Goal: Information Seeking & Learning: Learn about a topic

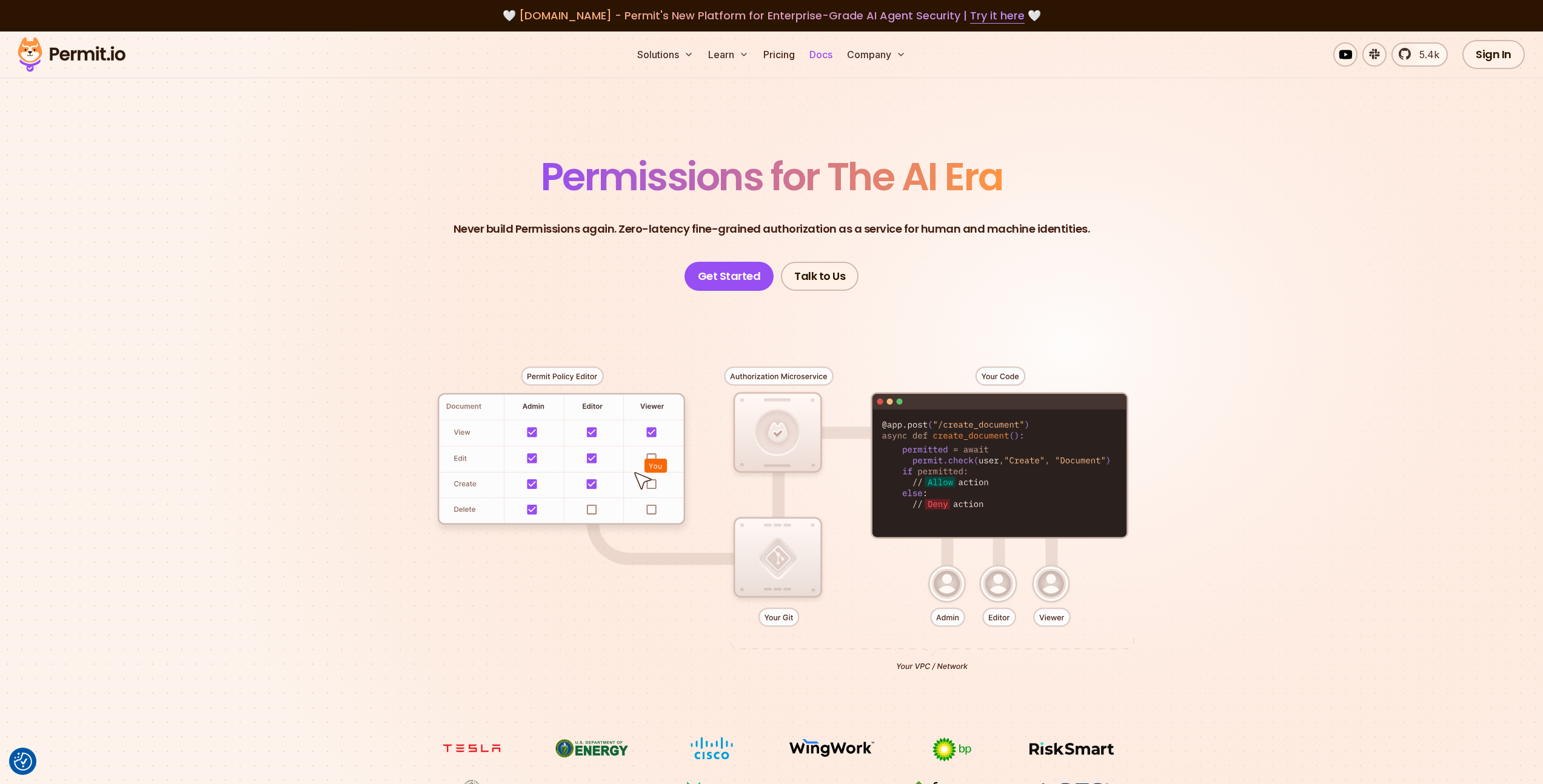
click at [816, 54] on link "Docs" at bounding box center [820, 54] width 33 height 25
click at [766, 52] on link "Pricing" at bounding box center [779, 54] width 41 height 25
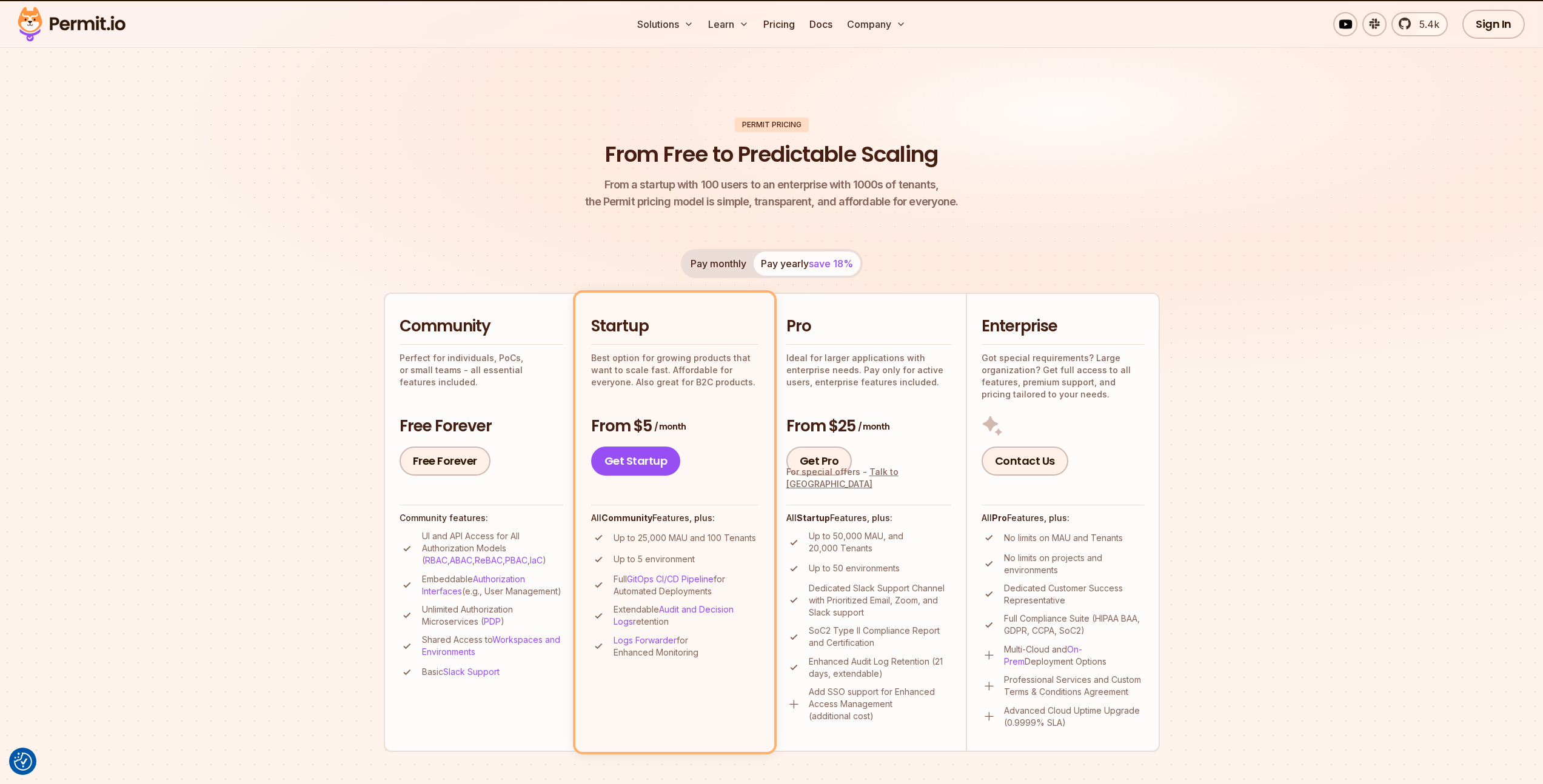
scroll to position [65, 0]
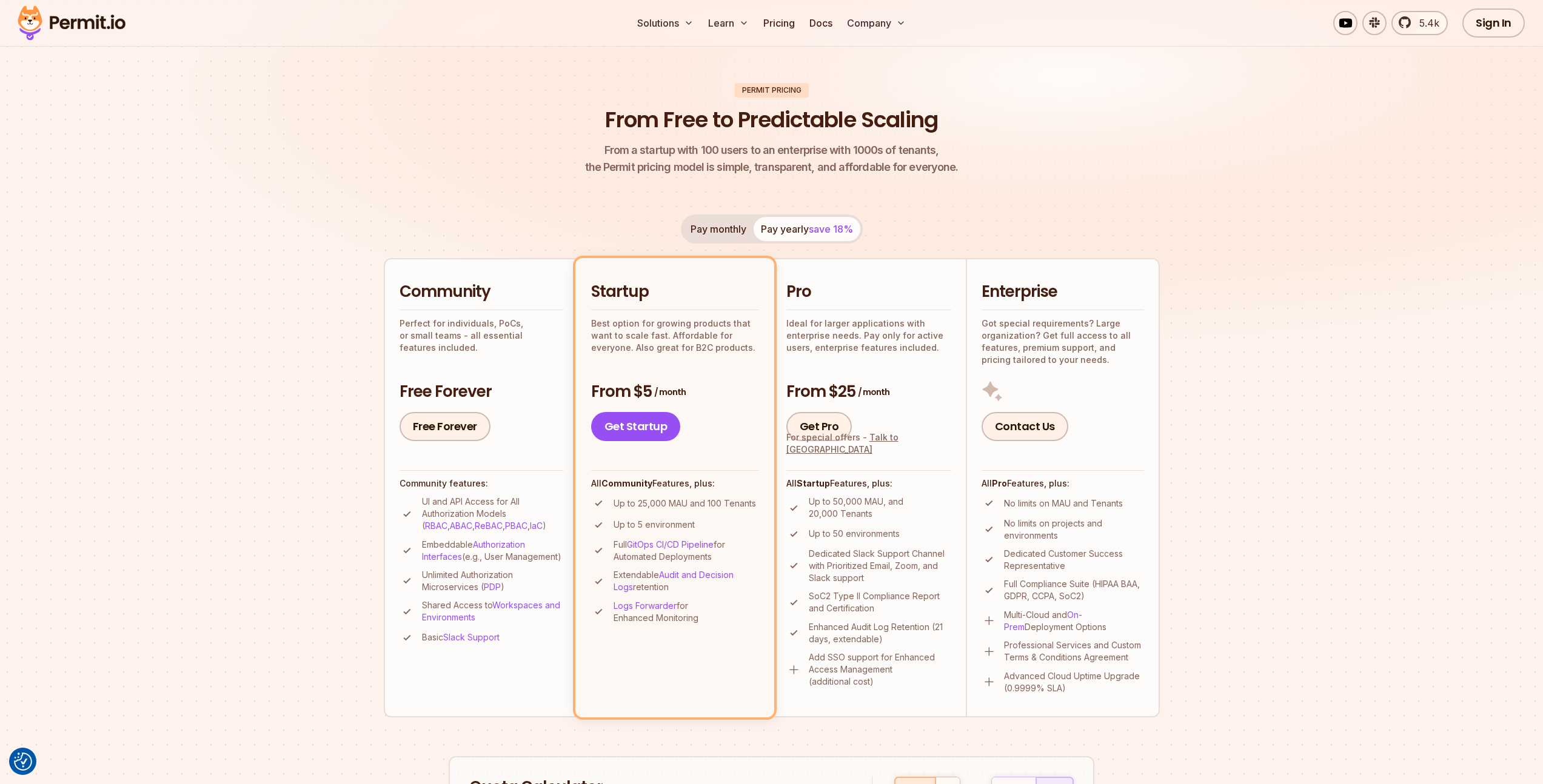
click at [701, 228] on button "Pay monthly" at bounding box center [719, 229] width 70 height 25
click at [831, 230] on span "save 18%" at bounding box center [831, 229] width 45 height 12
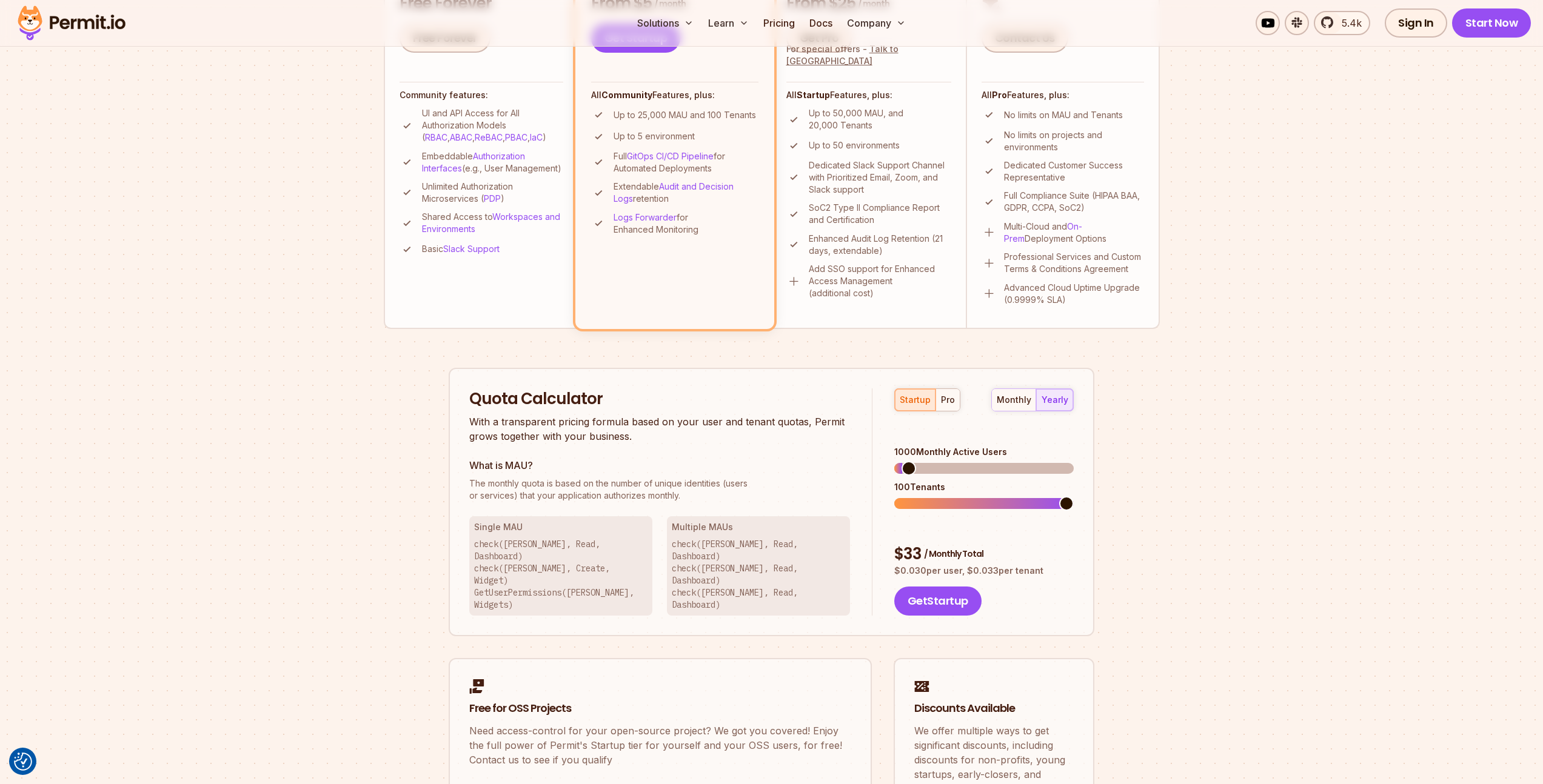
scroll to position [323, 0]
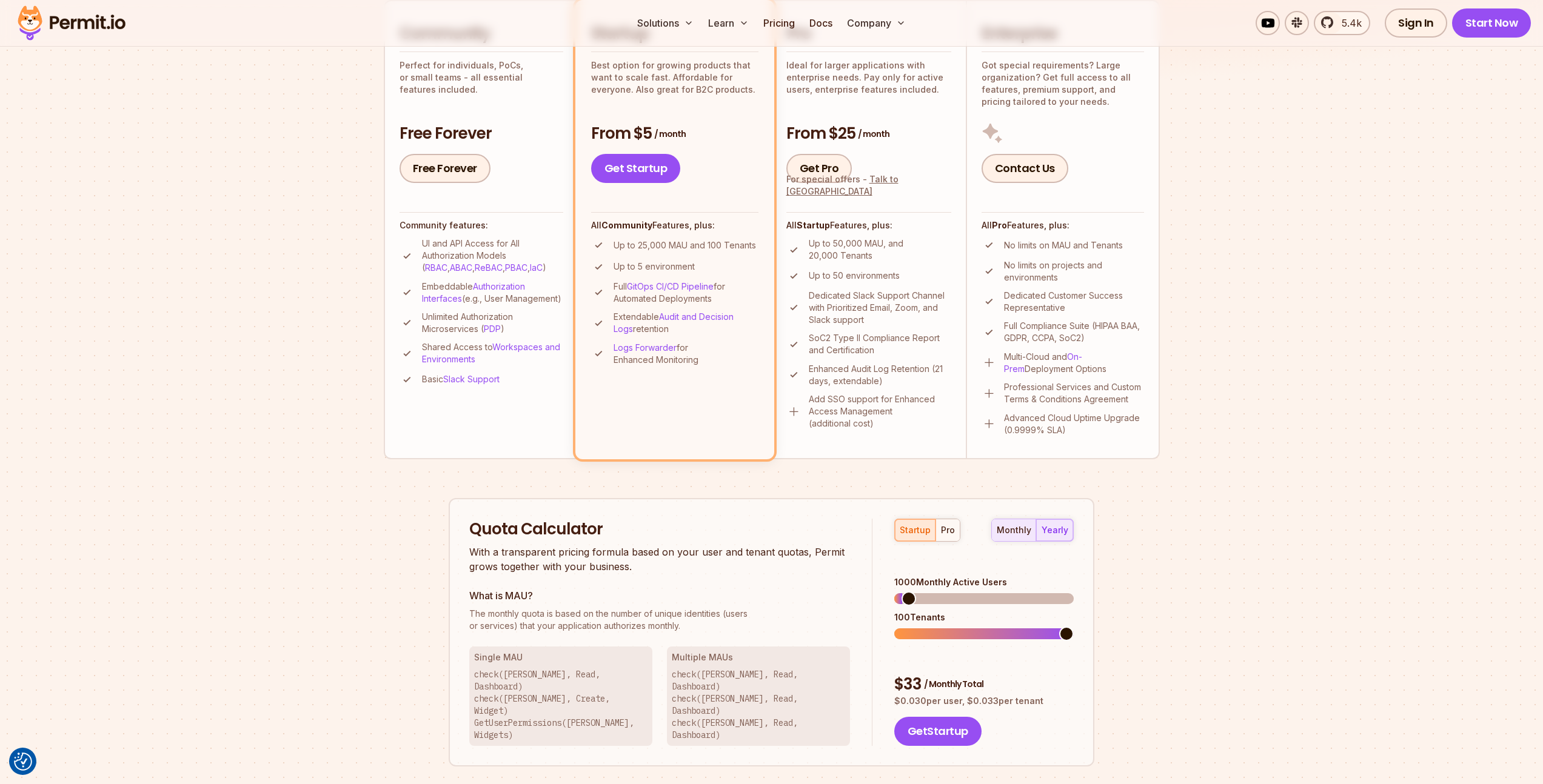
click at [1018, 528] on div "monthly" at bounding box center [1014, 530] width 35 height 12
click at [1053, 529] on div "yearly" at bounding box center [1055, 530] width 27 height 12
click at [915, 591] on span at bounding box center [918, 599] width 15 height 15
click at [1074, 591] on span at bounding box center [1067, 599] width 15 height 15
click at [1004, 627] on span at bounding box center [1012, 634] width 15 height 15
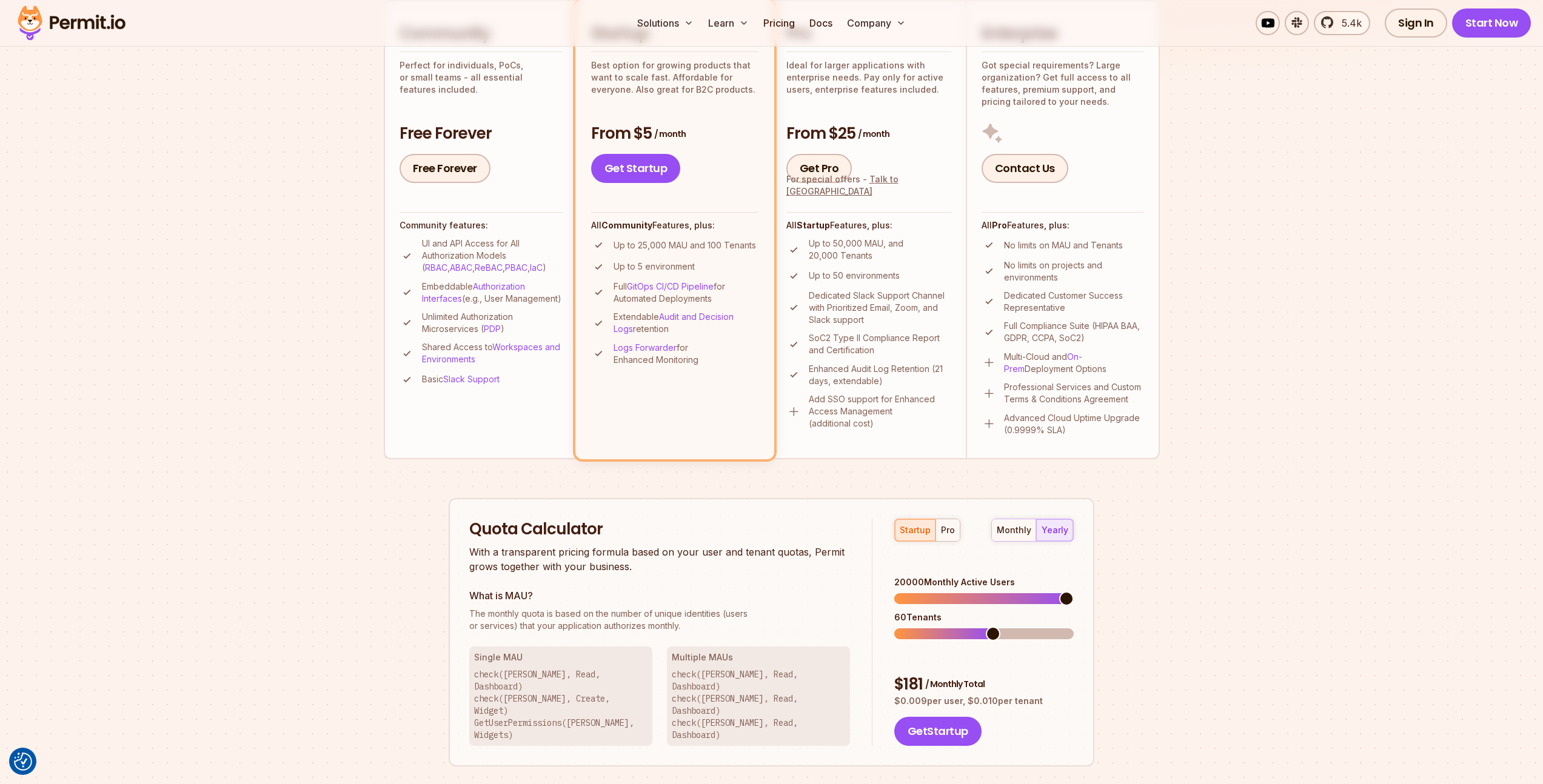
click at [986, 627] on span at bounding box center [993, 634] width 15 height 15
click at [1074, 627] on span at bounding box center [1067, 634] width 15 height 15
click at [940, 591] on span at bounding box center [947, 599] width 15 height 15
click at [894, 627] on span at bounding box center [901, 634] width 15 height 15
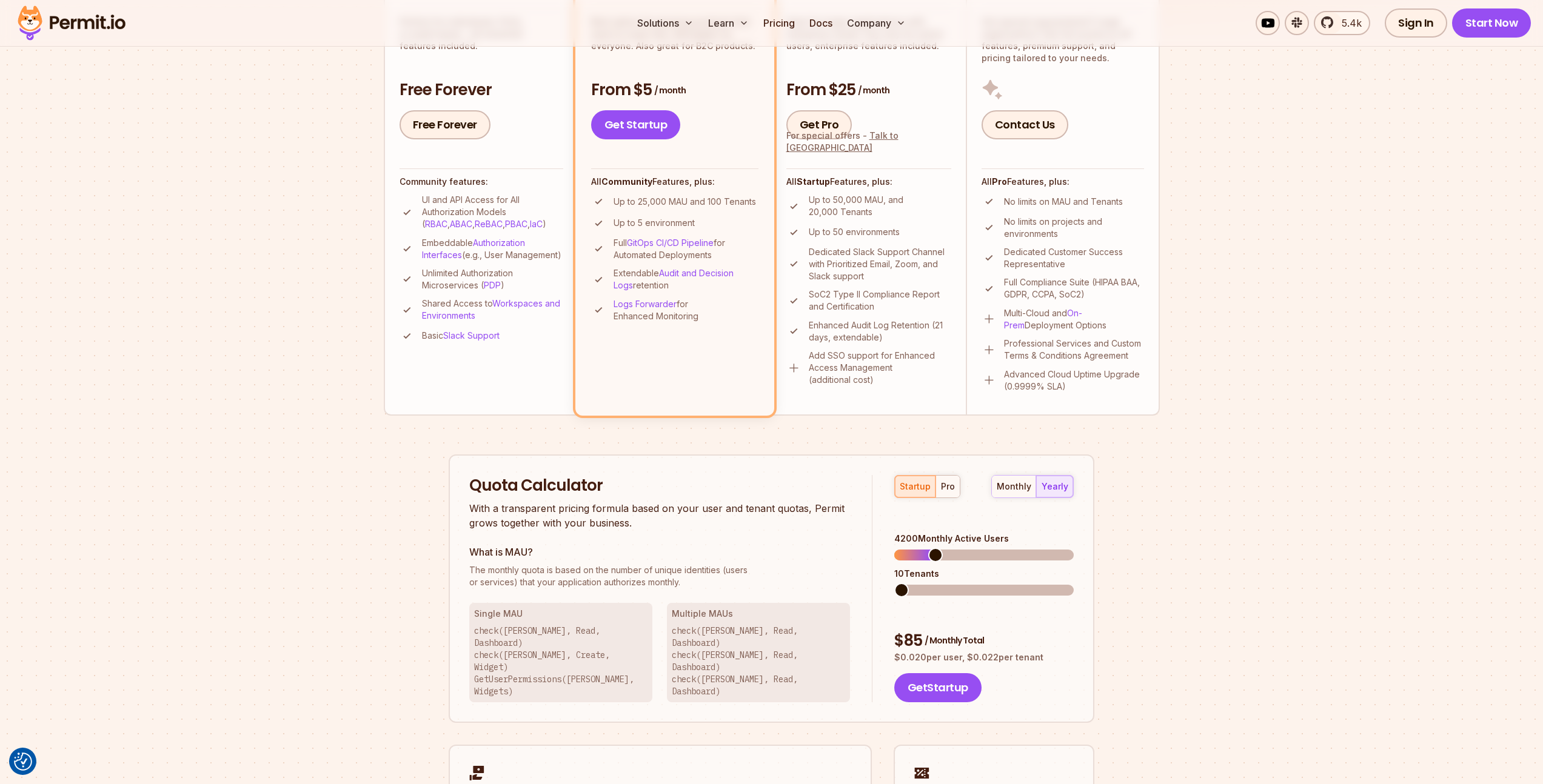
scroll to position [156, 0]
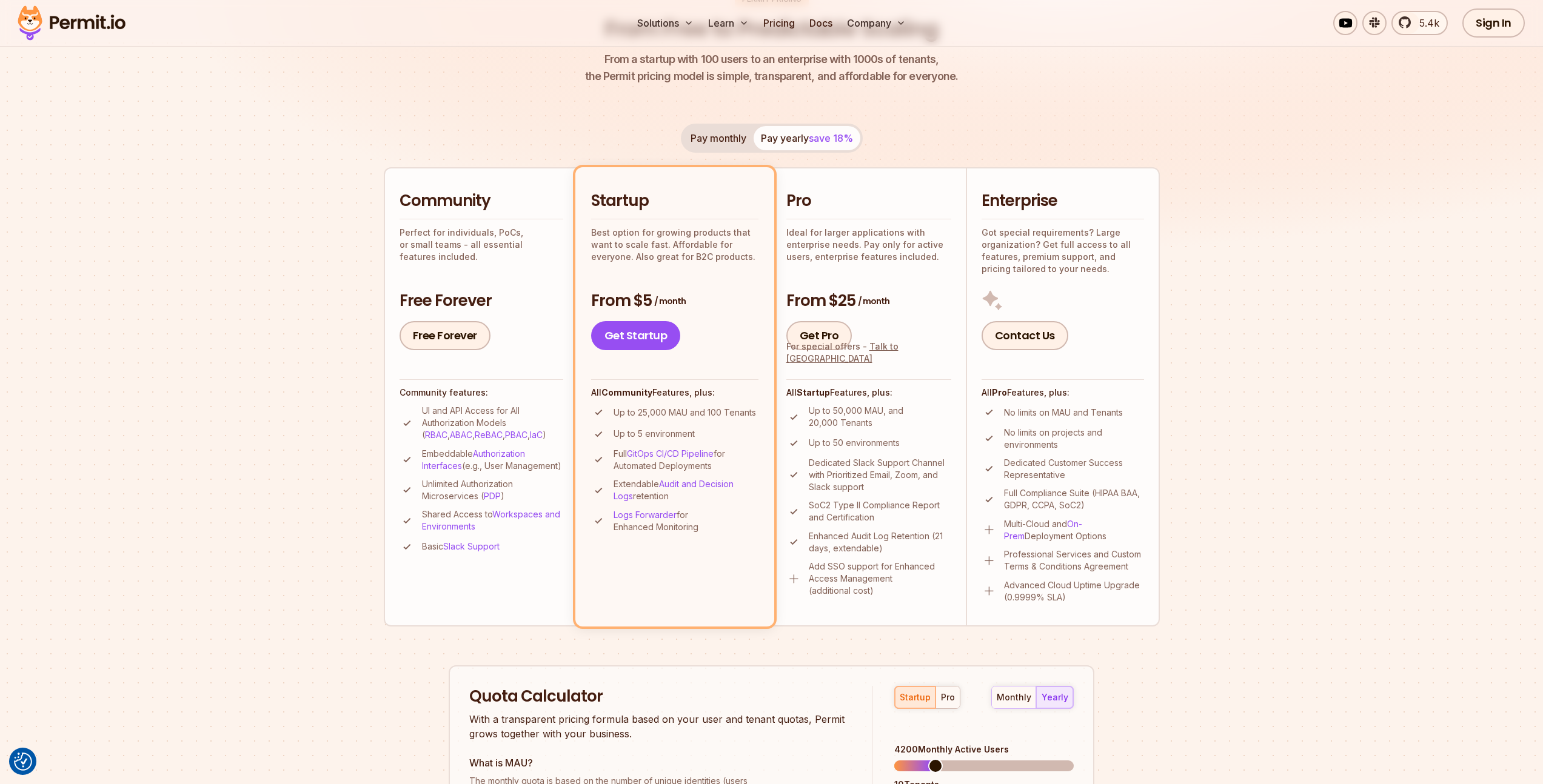
click at [293, 342] on section "Permit Pricing From Free to Predictable Scaling From a startup with 100 users t…" at bounding box center [771, 531] width 1543 height 1311
click at [709, 131] on button "Pay monthly" at bounding box center [719, 138] width 70 height 25
click at [978, 143] on div "Pay monthly Pay yearly save 18% Community Perfect for individuals, PoCs, or sma…" at bounding box center [772, 374] width 776 height 503
click at [950, 135] on div "Pay monthly Pay yearly save 18% Community Perfect for individuals, PoCs, or sma…" at bounding box center [772, 374] width 776 height 503
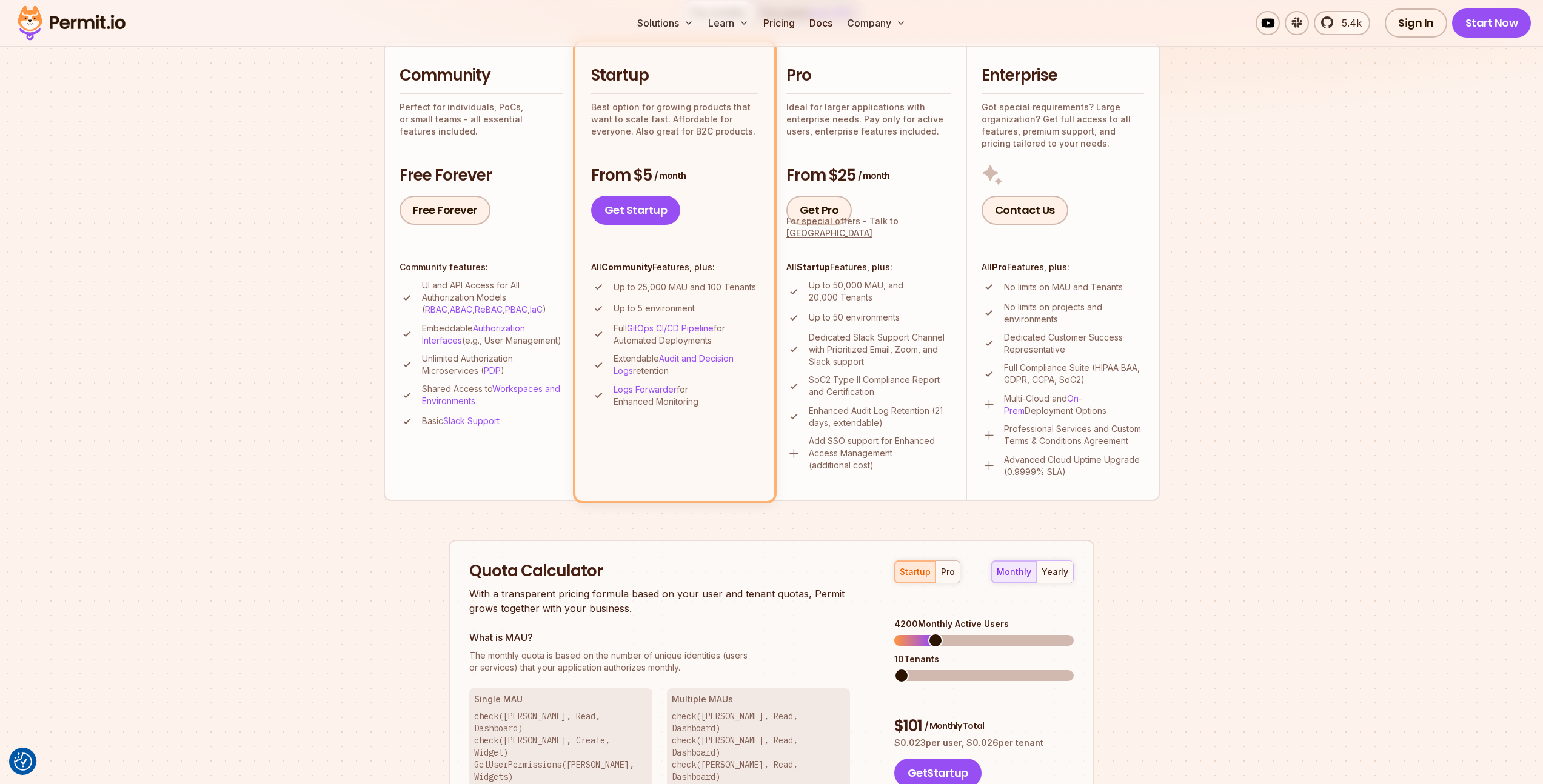
scroll to position [0, 0]
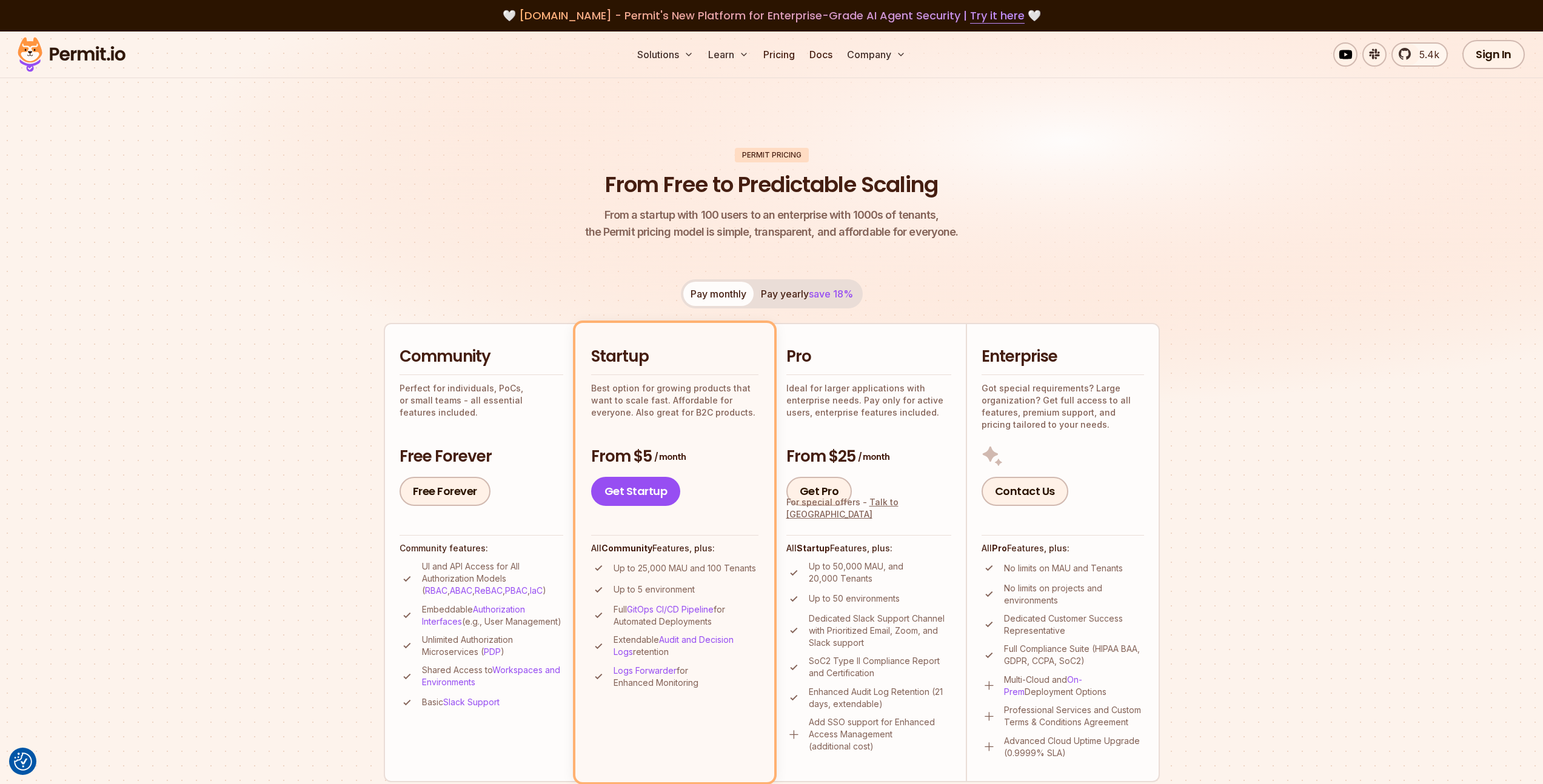
click at [803, 303] on button "Pay yearly save 18%" at bounding box center [807, 293] width 107 height 25
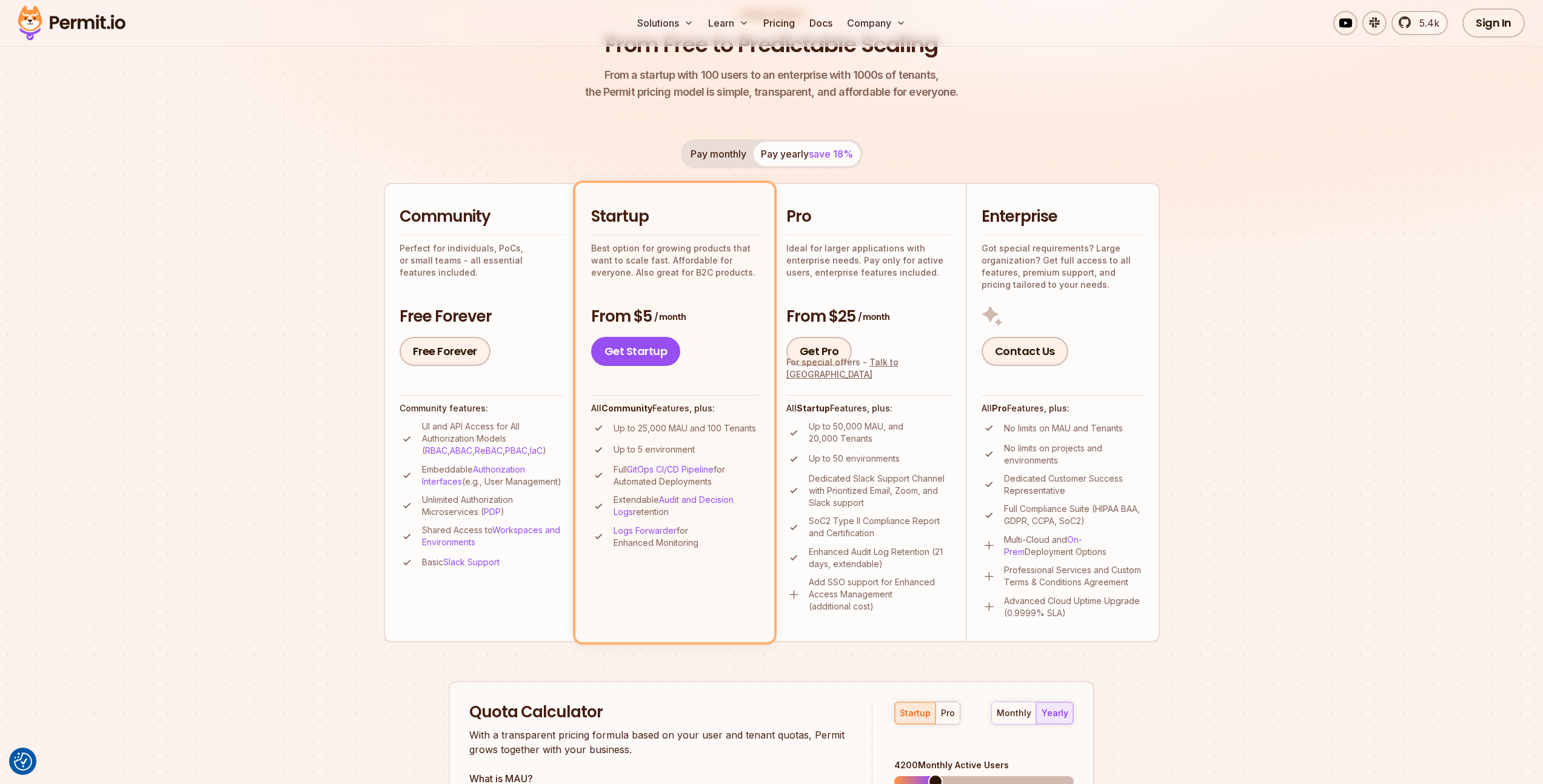
scroll to position [289, 0]
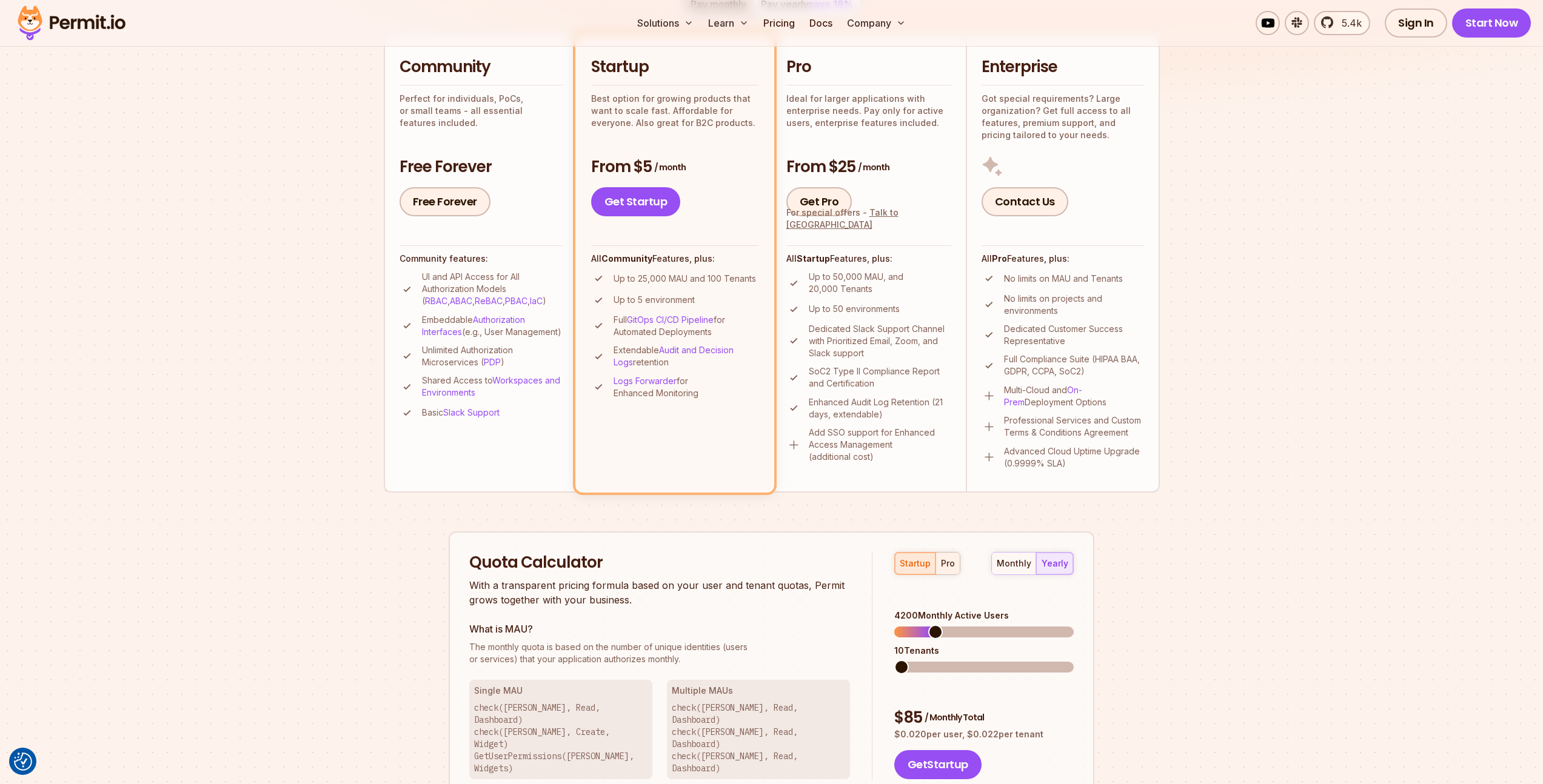
click at [947, 567] on div "pro" at bounding box center [948, 564] width 14 height 12
click at [904, 562] on div "startup" at bounding box center [915, 564] width 31 height 12
click at [953, 565] on div "pro" at bounding box center [948, 564] width 14 height 12
click at [899, 660] on span at bounding box center [907, 667] width 15 height 15
click at [1296, 205] on section "Permit Pricing From Free to Predictable Scaling From a startup with 100 users t…" at bounding box center [771, 397] width 1543 height 1311
